Goal: Task Accomplishment & Management: Manage account settings

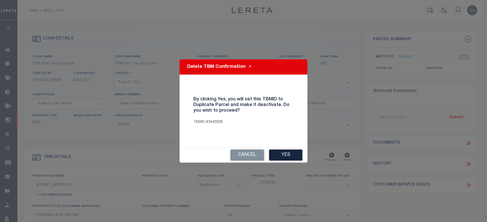
select select "False"
select select "20"
select select "NonEscrow"
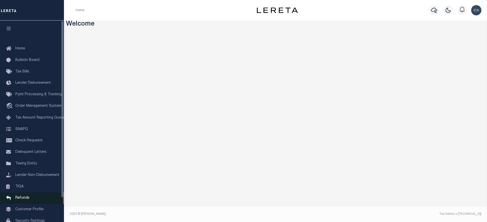
scroll to position [27, 0]
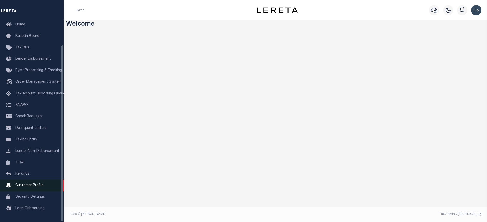
click at [36, 186] on span "Customer Profile" at bounding box center [29, 185] width 28 height 4
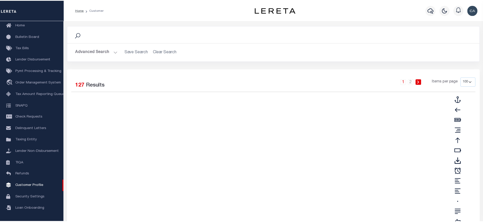
scroll to position [27, 0]
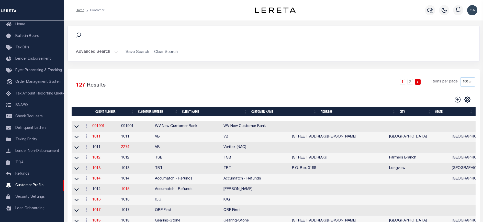
click at [137, 82] on div "Selected 127 Results" at bounding box center [119, 84] width 95 height 14
click at [104, 44] on div "Advanced Search Save Search Clear Search Client Number Contains Contains" at bounding box center [274, 52] width 412 height 18
click at [103, 53] on button "Advanced Search" at bounding box center [97, 52] width 42 height 10
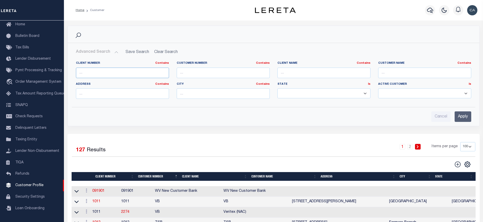
click at [117, 73] on input "text" at bounding box center [122, 73] width 93 height 10
type input "68855"
click at [462, 114] on input "Apply" at bounding box center [463, 116] width 17 height 10
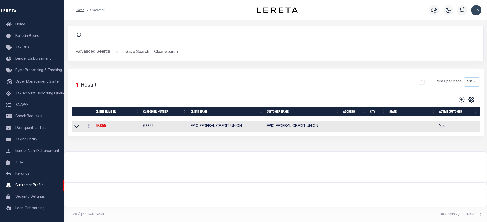
click at [94, 125] on td "68855" at bounding box center [117, 126] width 47 height 10
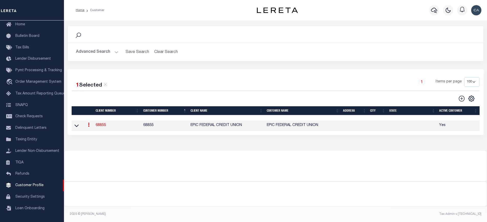
click at [98, 126] on link "68855" at bounding box center [101, 125] width 10 height 4
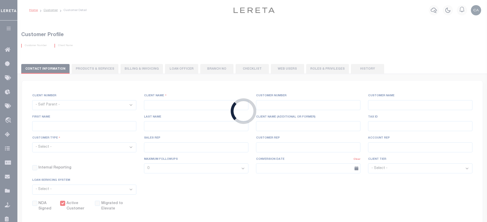
select select
type input "EPIC FEDERAL CREDIT UNION"
type input "68855"
type input "EPIC FEDERAL CREDIT UNION"
type input "(FKA GREATER NEW ORLEANS FCU)"
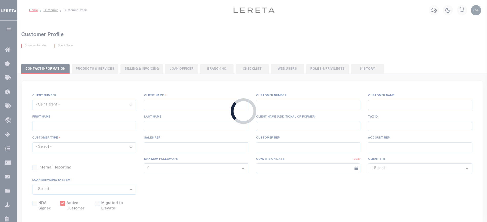
select select "Mixed Portfolio"
type input "INS3 ,INS3"
type input "CUSTOMER SERVICE"
type input "[DATE]"
select select
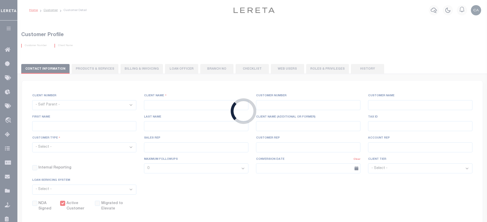
checkbox input "true"
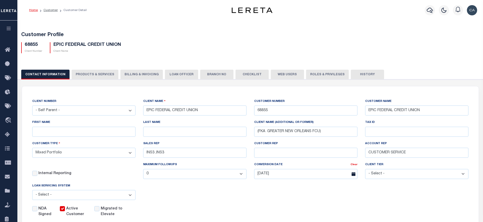
click at [214, 74] on button "Branch No" at bounding box center [216, 75] width 33 height 10
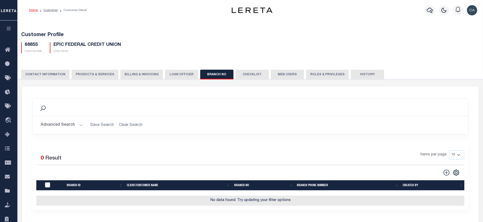
click at [242, 72] on button "Checklist" at bounding box center [251, 75] width 33 height 10
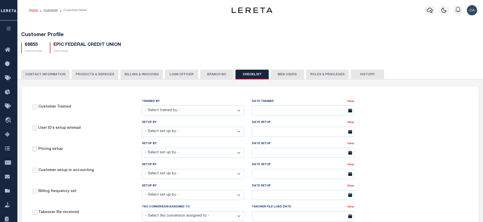
click at [283, 74] on button "Web Users" at bounding box center [287, 75] width 33 height 10
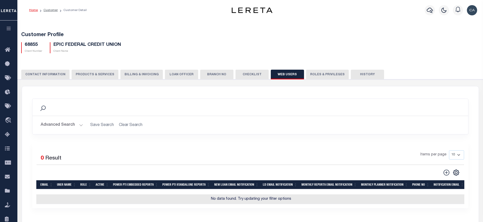
click at [175, 75] on button "LOAN OFFICER" at bounding box center [181, 75] width 33 height 10
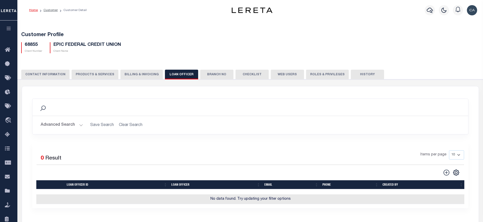
click at [135, 74] on button "Billing & Invoicing" at bounding box center [141, 75] width 42 height 10
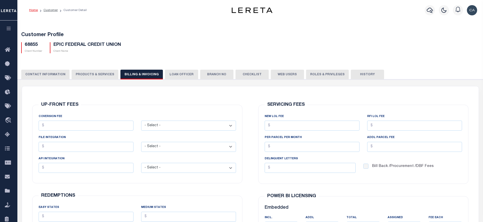
click at [104, 74] on button "PRODUCTS & SERVICES" at bounding box center [95, 75] width 47 height 10
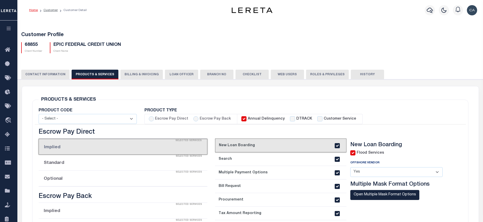
radio input "true"
checkbox input "true"
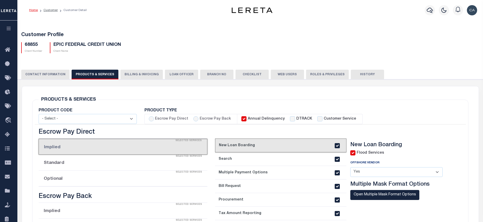
checkbox input "true"
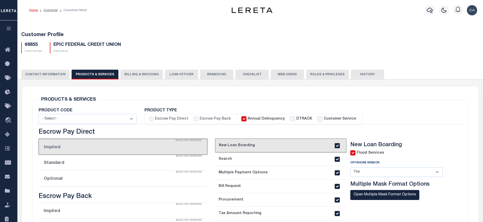
checkbox input "true"
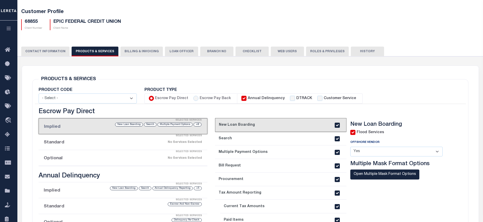
scroll to position [77, 0]
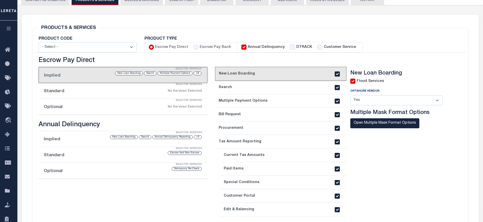
click at [392, 160] on section "New Loan Boarding Flood Services Offshore Vendor - Select - Yes No" at bounding box center [400, 151] width 100 height 163
click at [408, 171] on section "New Loan Boarding Flood Services Offshore Vendor - Select - Yes No" at bounding box center [400, 151] width 100 height 163
click at [377, 148] on section "New Loan Boarding Flood Services Offshore Vendor - Select - Yes No" at bounding box center [400, 151] width 100 height 163
click at [140, 31] on div "PRODUCTS & SERVICES Changes to Product and Services will be applied to the loan…" at bounding box center [250, 135] width 436 height 214
